Goal: Use online tool/utility: Utilize a website feature to perform a specific function

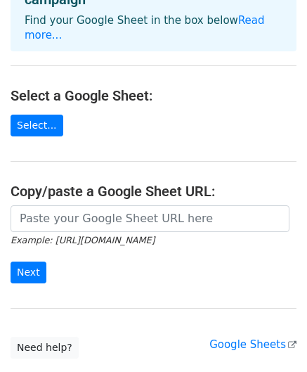
scroll to position [141, 0]
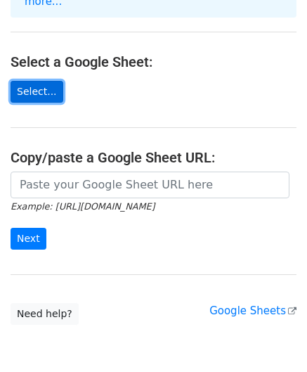
click at [39, 81] on link "Select..." at bounding box center [37, 92] width 53 height 22
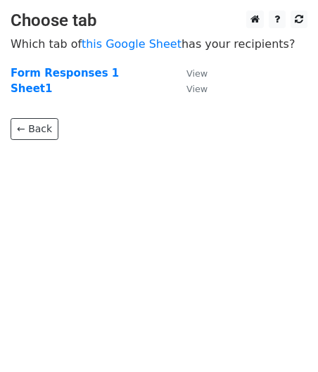
click at [100, 74] on td "Form Responses 1" at bounding box center [92, 73] width 162 height 16
click at [80, 72] on strong "Form Responses 1" at bounding box center [65, 73] width 108 height 13
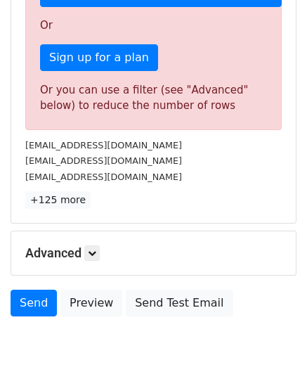
scroll to position [501, 0]
